Goal: Task Accomplishment & Management: Use online tool/utility

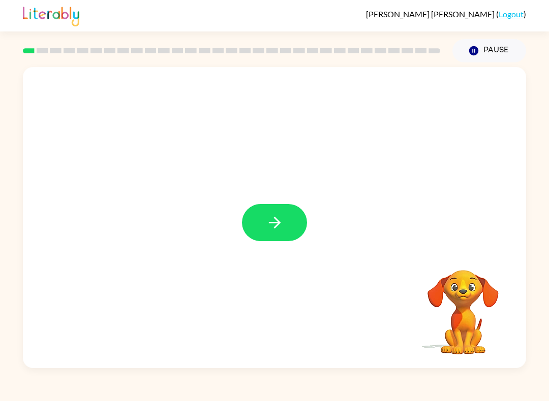
click at [282, 221] on icon "button" at bounding box center [275, 223] width 18 height 18
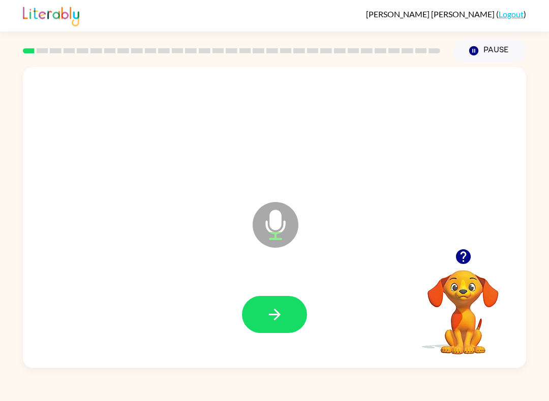
click at [268, 316] on icon "button" at bounding box center [275, 315] width 18 height 18
click at [276, 311] on icon "button" at bounding box center [275, 315] width 18 height 18
click at [264, 310] on button "button" at bounding box center [274, 314] width 65 height 37
click at [249, 302] on button "button" at bounding box center [274, 314] width 65 height 37
click at [258, 301] on button "button" at bounding box center [274, 314] width 65 height 37
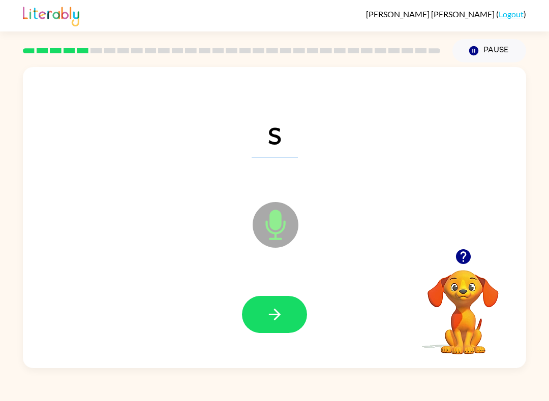
click at [267, 315] on icon "button" at bounding box center [275, 315] width 18 height 18
click at [266, 316] on icon "button" at bounding box center [275, 315] width 18 height 18
click at [243, 282] on div at bounding box center [274, 314] width 483 height 87
click at [286, 320] on button "button" at bounding box center [274, 314] width 65 height 37
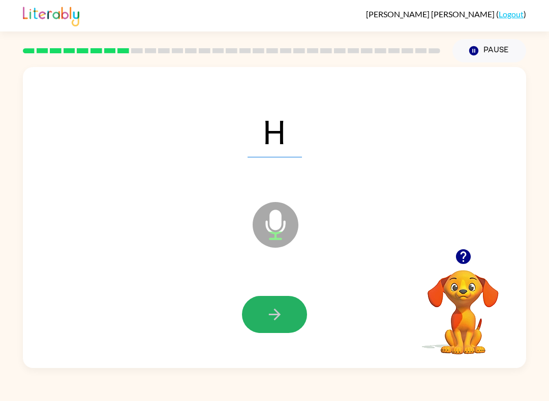
click at [263, 304] on button "button" at bounding box center [274, 314] width 65 height 37
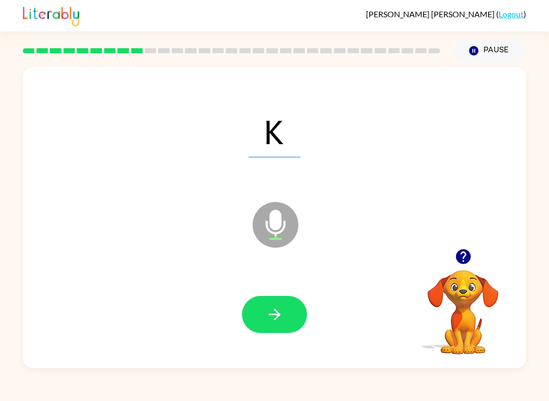
click at [256, 313] on button "button" at bounding box center [274, 314] width 65 height 37
click at [268, 322] on icon "button" at bounding box center [275, 315] width 18 height 18
click at [283, 315] on icon "button" at bounding box center [275, 315] width 18 height 18
click at [276, 303] on button "button" at bounding box center [274, 314] width 65 height 37
click at [278, 303] on button "button" at bounding box center [274, 314] width 65 height 37
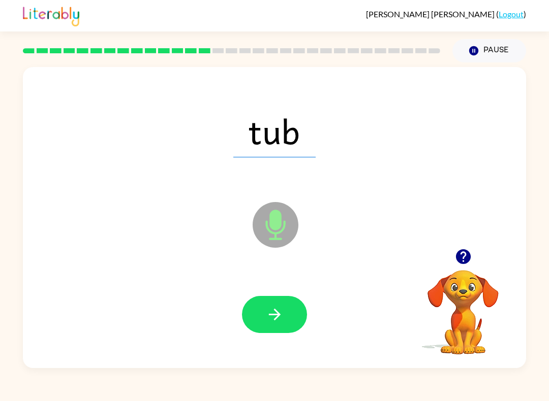
click at [284, 331] on button "button" at bounding box center [274, 314] width 65 height 37
click at [279, 322] on icon "button" at bounding box center [275, 315] width 18 height 18
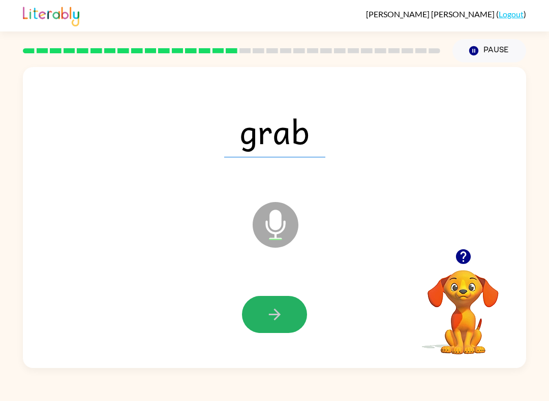
click at [277, 311] on icon "button" at bounding box center [275, 315] width 18 height 18
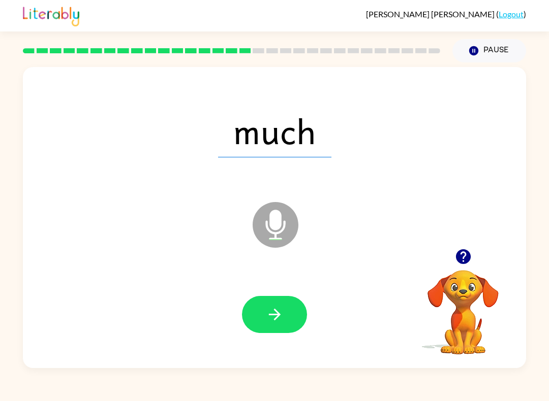
click at [245, 160] on div "much" at bounding box center [274, 130] width 483 height 87
click at [270, 322] on icon "button" at bounding box center [275, 315] width 18 height 18
click at [262, 315] on button "button" at bounding box center [274, 314] width 65 height 37
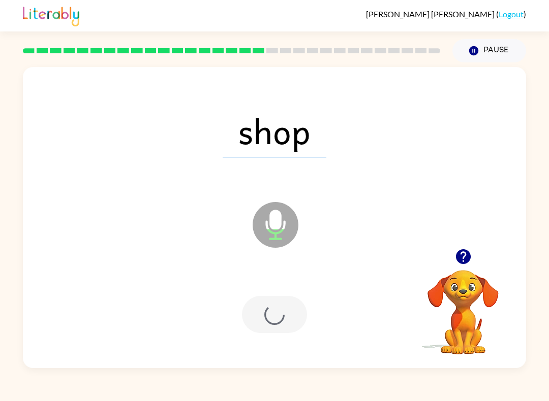
click at [262, 315] on div at bounding box center [274, 314] width 65 height 37
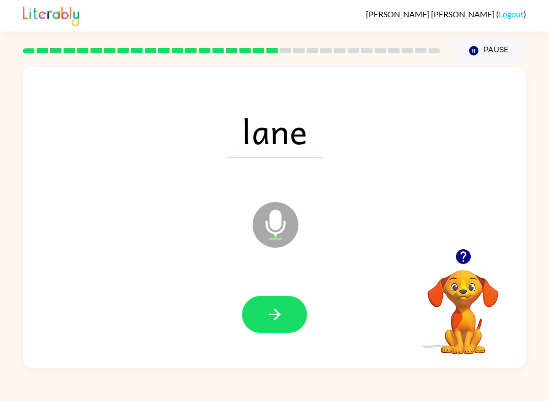
click at [277, 316] on icon "button" at bounding box center [275, 315] width 18 height 18
click at [269, 317] on icon "button" at bounding box center [275, 315] width 18 height 18
click at [265, 330] on button "button" at bounding box center [274, 314] width 65 height 37
click at [247, 168] on div "deep" at bounding box center [274, 130] width 483 height 87
click at [265, 156] on span "deep" at bounding box center [274, 131] width 105 height 53
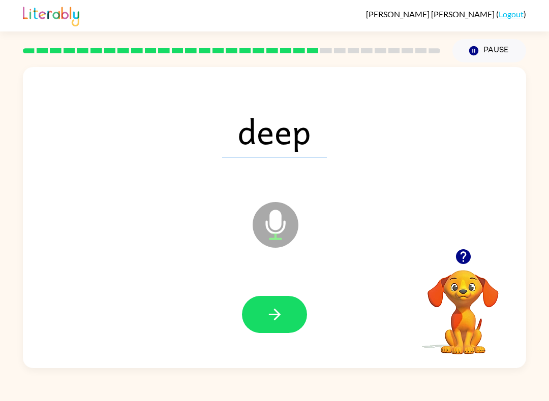
click at [301, 163] on div "deep" at bounding box center [274, 130] width 483 height 87
click at [267, 314] on icon "button" at bounding box center [275, 315] width 18 height 18
click at [272, 308] on icon "button" at bounding box center [275, 315] width 18 height 18
click at [251, 318] on button "button" at bounding box center [274, 314] width 65 height 37
click at [276, 313] on icon "button" at bounding box center [274, 315] width 12 height 12
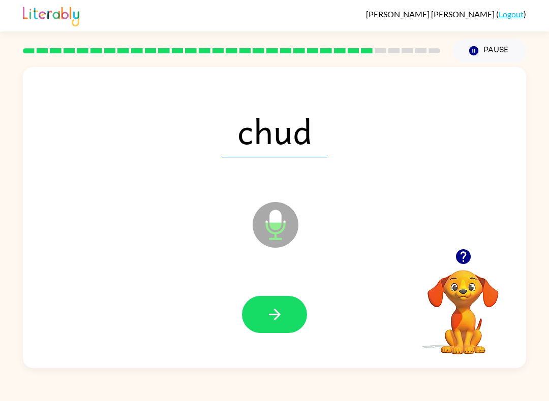
click at [284, 306] on button "button" at bounding box center [274, 314] width 65 height 37
click at [283, 329] on button "button" at bounding box center [274, 314] width 65 height 37
click at [292, 325] on button "button" at bounding box center [274, 314] width 65 height 37
click at [289, 312] on button "button" at bounding box center [274, 314] width 65 height 37
click at [277, 322] on icon "button" at bounding box center [275, 315] width 18 height 18
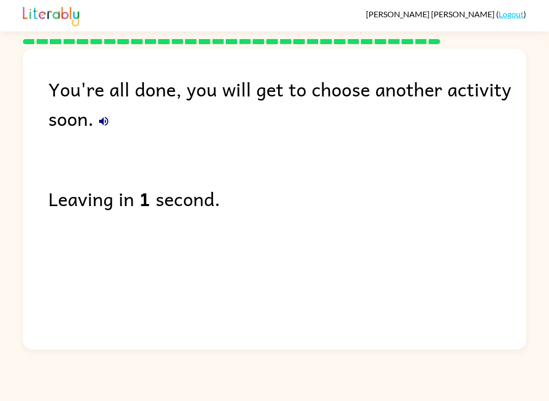
click at [519, 16] on link "Logout" at bounding box center [511, 14] width 25 height 10
